Goal: Task Accomplishment & Management: Use online tool/utility

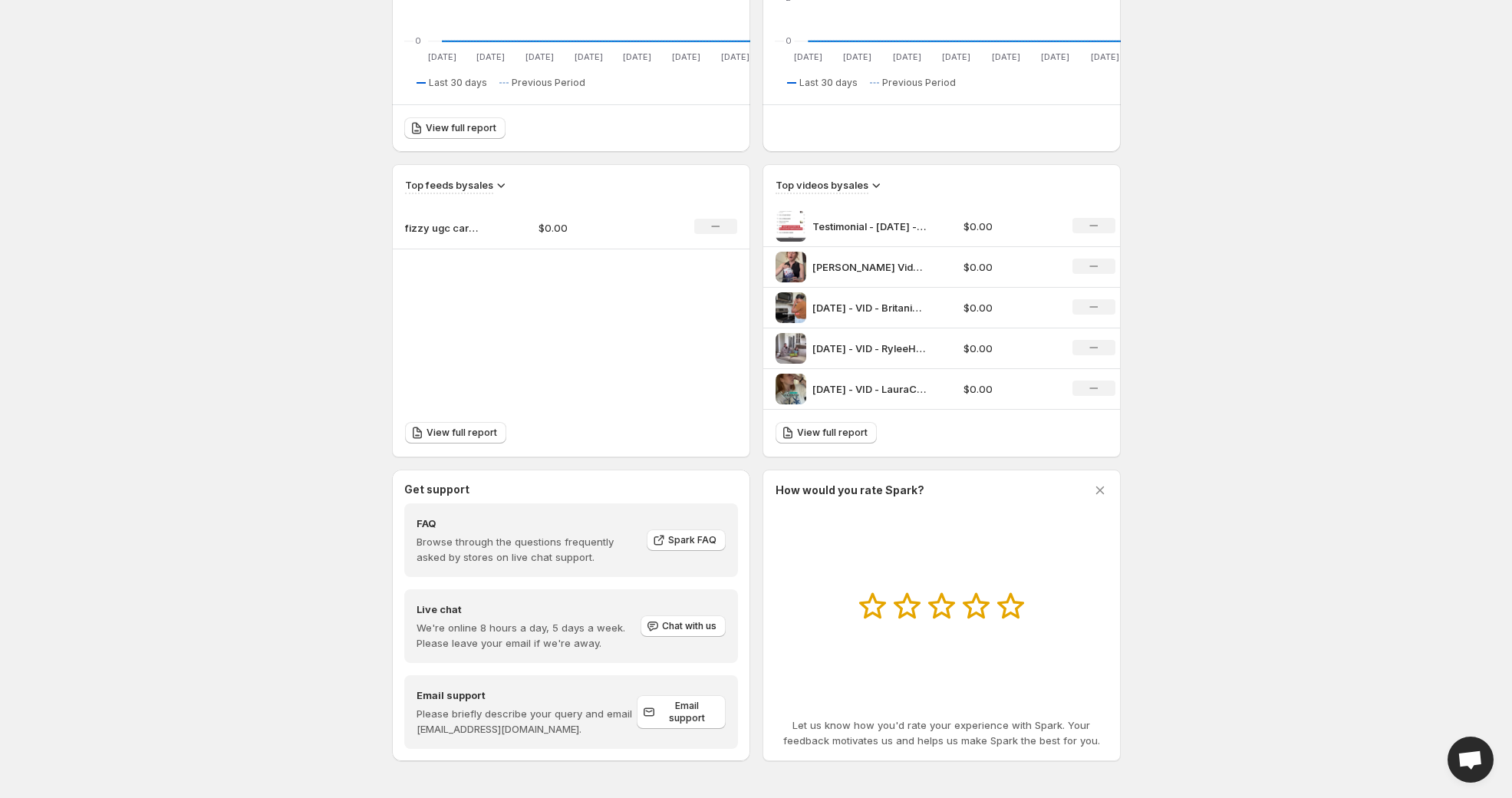
scroll to position [554, 0]
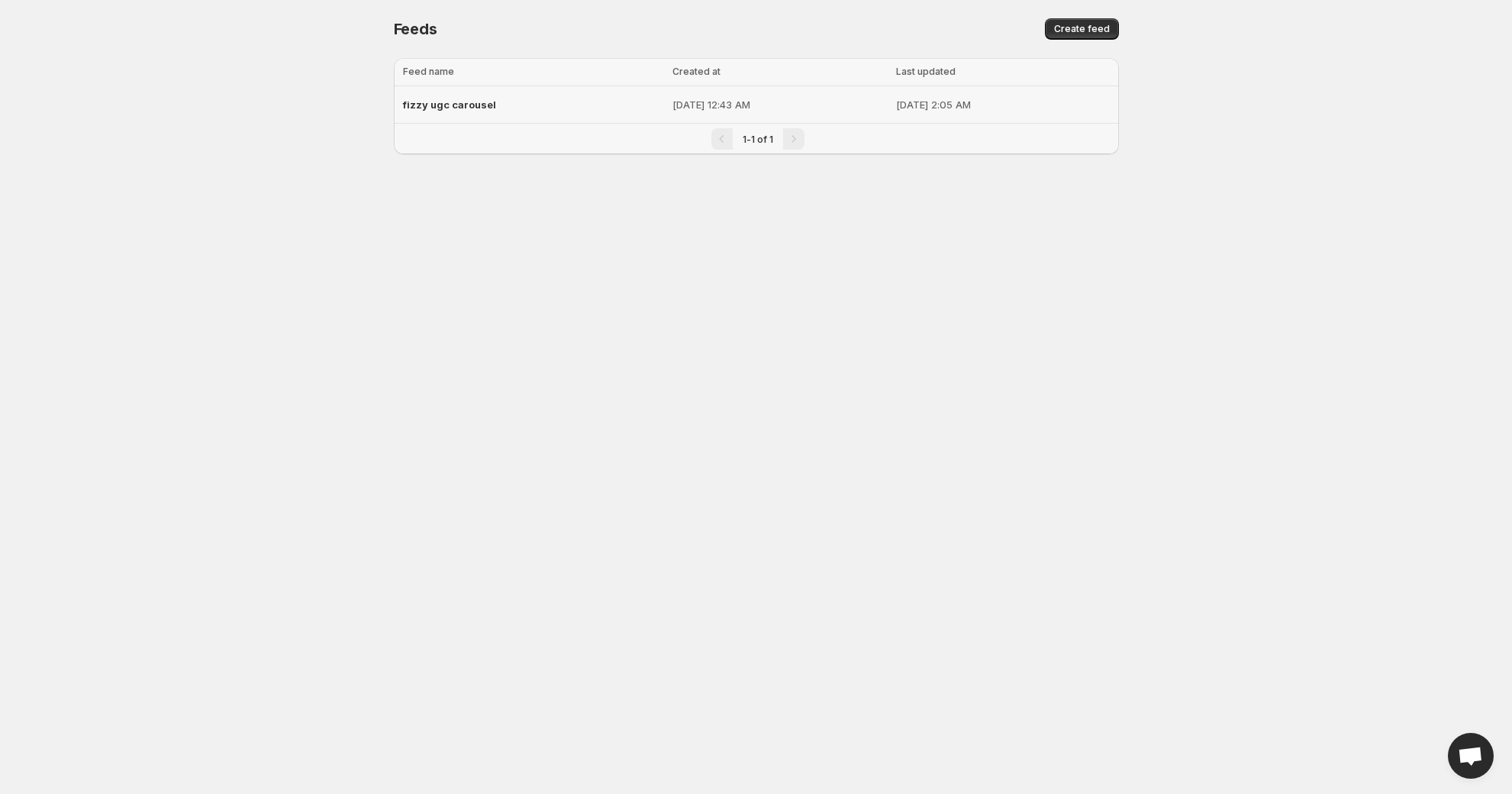
click at [910, 123] on td "[DATE] 2:05 AM" at bounding box center [1005, 105] width 227 height 38
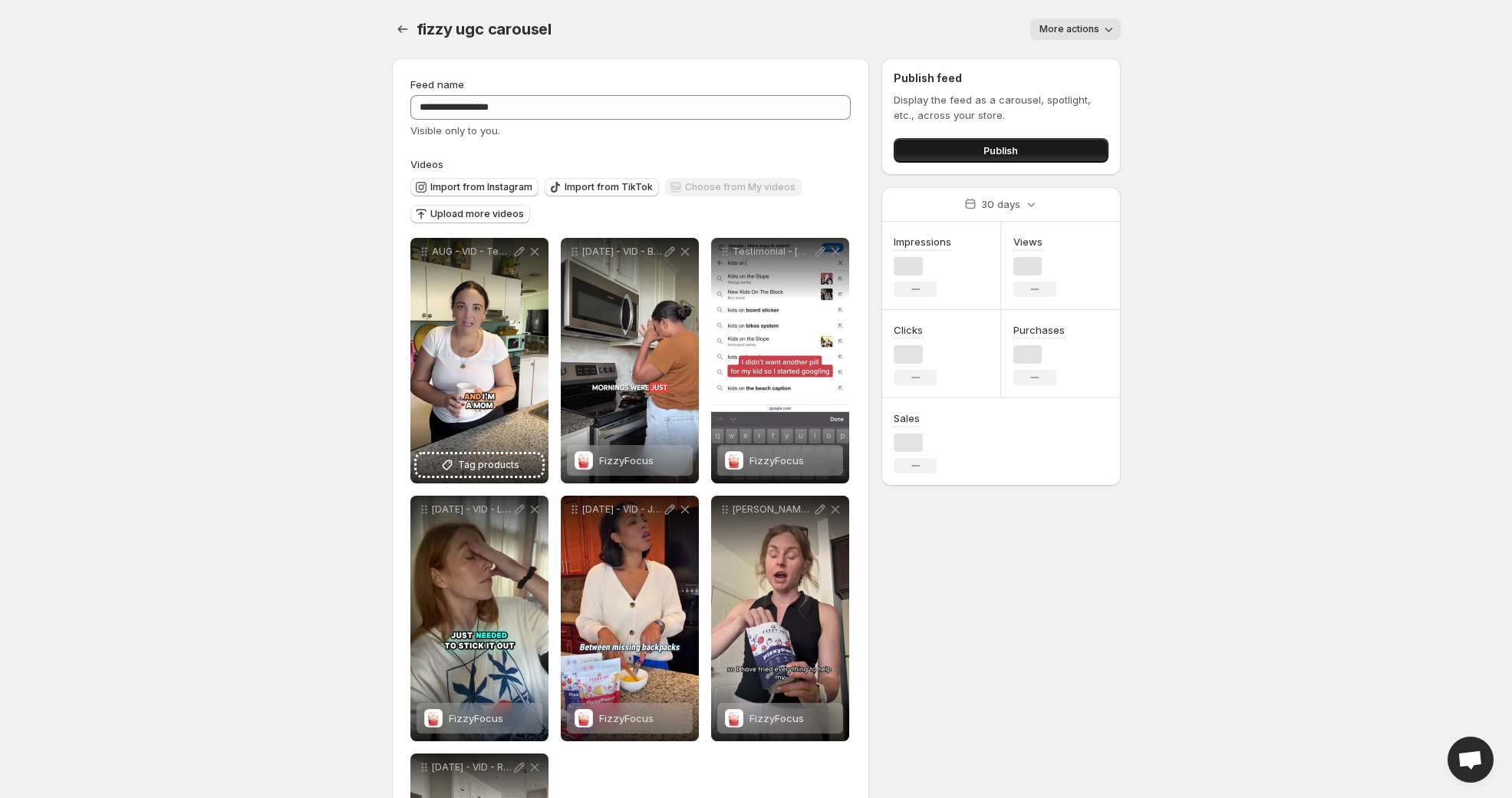
click at [1017, 163] on button "Publish" at bounding box center [1001, 150] width 214 height 25
click at [1016, 163] on button "Publish" at bounding box center [1001, 150] width 214 height 25
click at [992, 163] on div "Publish" at bounding box center [1001, 147] width 214 height 31
click at [993, 163] on button "Publish" at bounding box center [1001, 150] width 214 height 25
